Goal: Find specific page/section: Find specific page/section

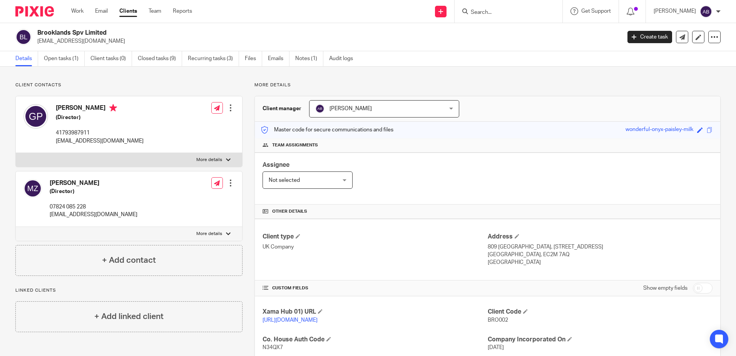
click at [505, 8] on form at bounding box center [511, 12] width 82 height 10
click at [510, 11] on input "Search" at bounding box center [504, 12] width 69 height 7
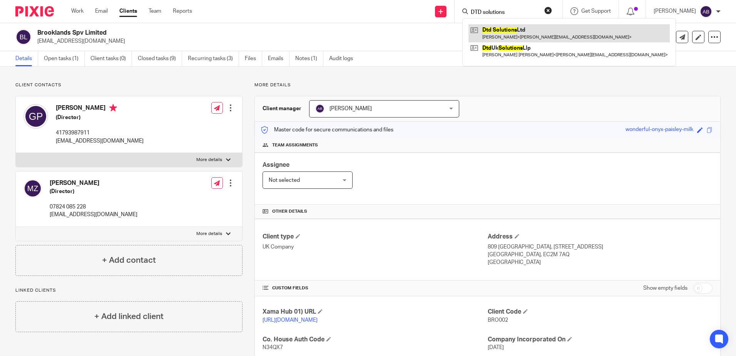
type input "DTD solutions"
click at [515, 27] on link at bounding box center [569, 33] width 201 height 18
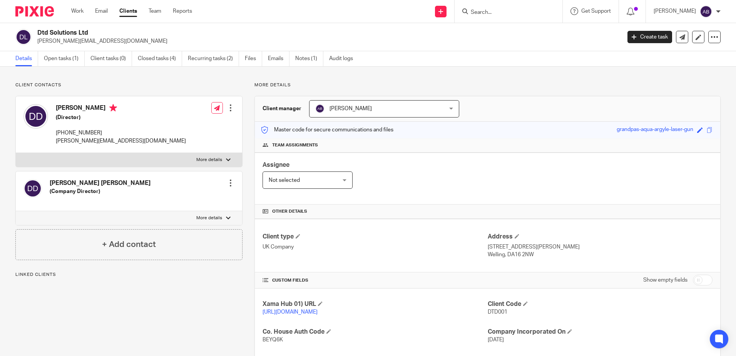
scroll to position [154, 0]
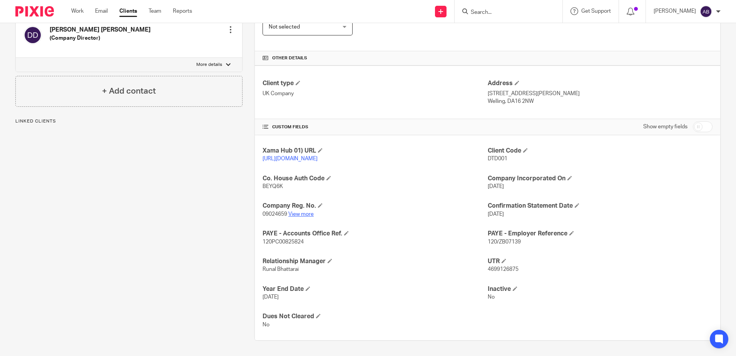
click at [295, 217] on link "View more" at bounding box center [301, 213] width 25 height 5
